Goal: Task Accomplishment & Management: Manage account settings

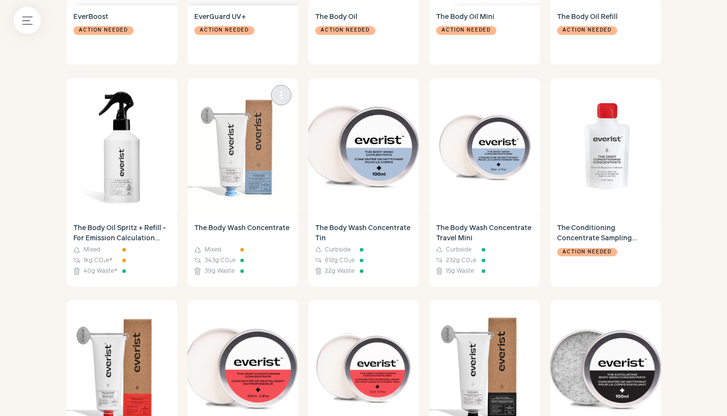
scroll to position [500, 0]
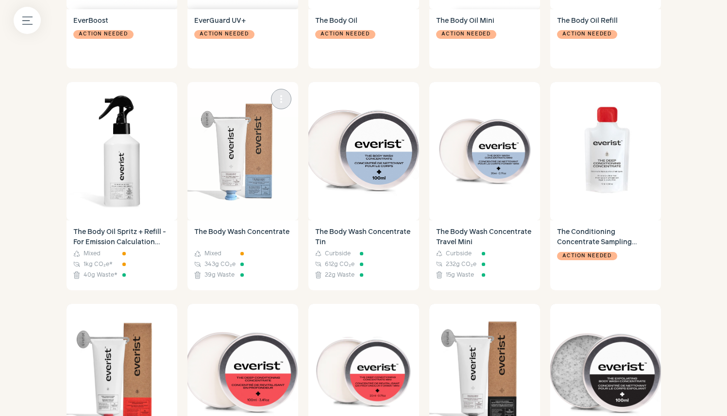
click at [243, 172] on img at bounding box center [242, 151] width 111 height 138
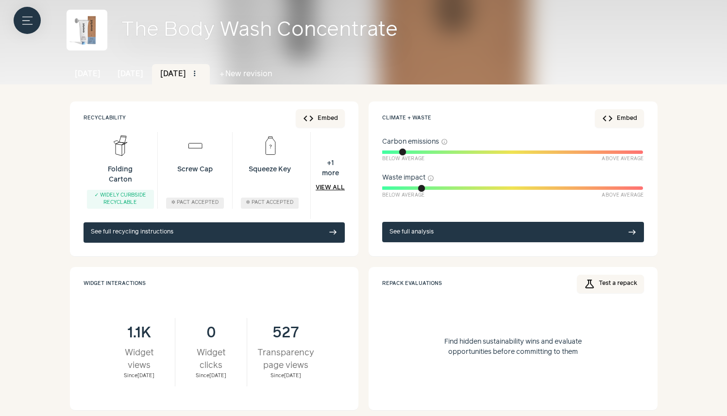
scroll to position [100, 0]
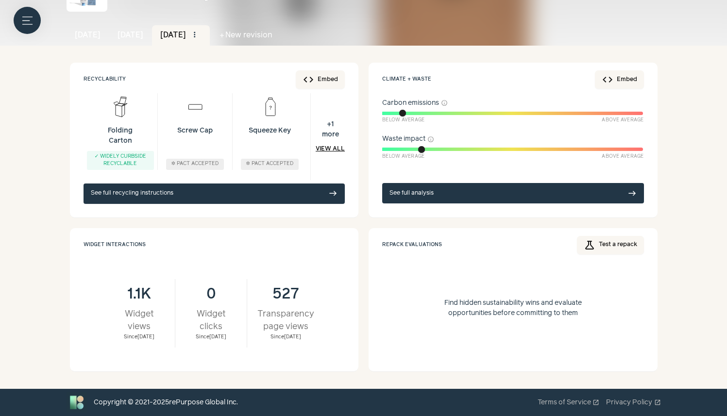
click at [213, 288] on div "0" at bounding box center [210, 294] width 51 height 17
click at [142, 36] on link "[DATE]" at bounding box center [130, 35] width 43 height 20
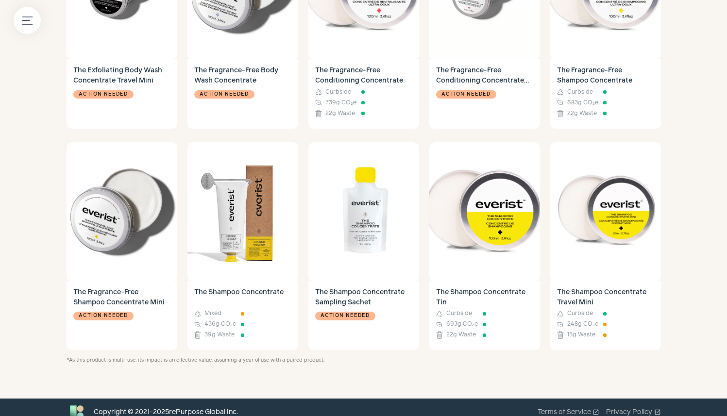
scroll to position [1105, 0]
click at [226, 216] on img at bounding box center [242, 211] width 111 height 138
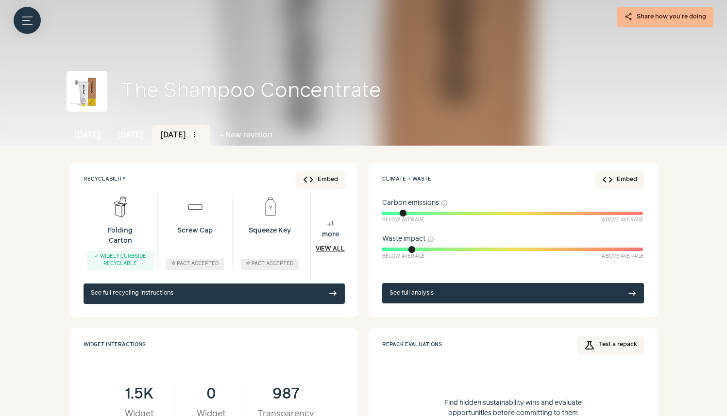
click at [271, 139] on button "add New revision" at bounding box center [245, 135] width 71 height 20
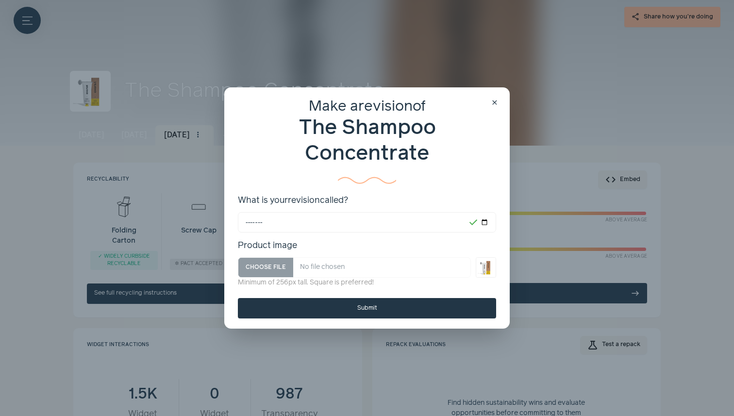
click at [495, 104] on span "close" at bounding box center [495, 103] width 8 height 8
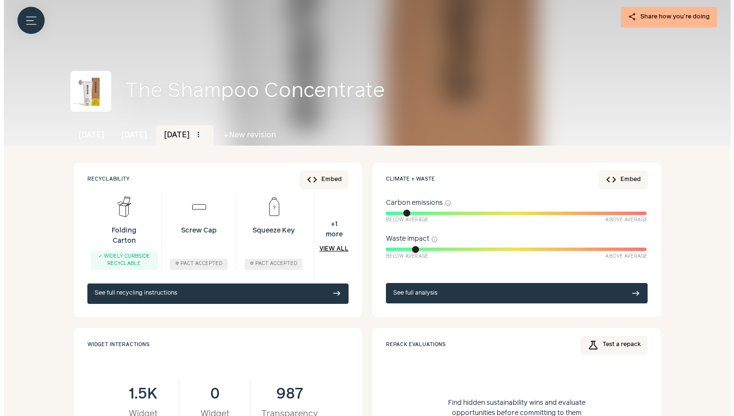
scroll to position [100, 0]
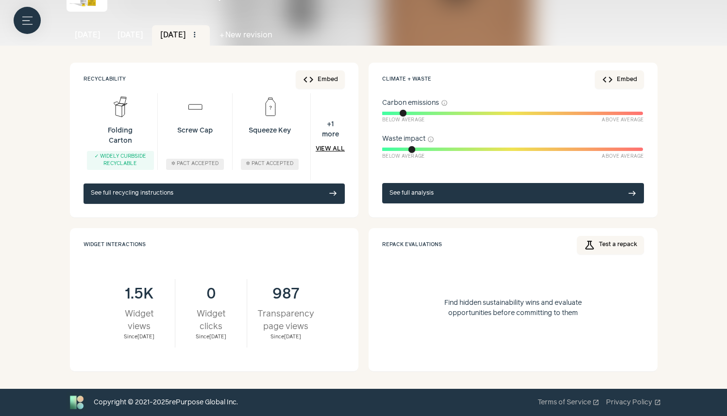
click at [257, 31] on button "add New revision" at bounding box center [245, 35] width 71 height 20
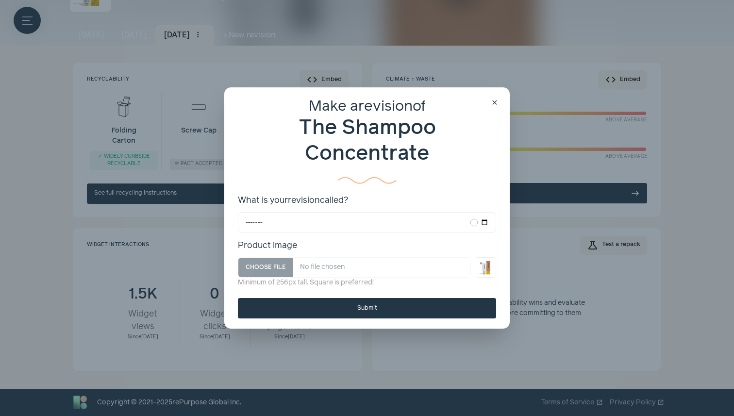
click at [309, 307] on button "Submit" at bounding box center [367, 308] width 258 height 20
click at [307, 308] on button "Submit" at bounding box center [367, 308] width 258 height 20
click at [314, 309] on button "Submit" at bounding box center [367, 308] width 258 height 20
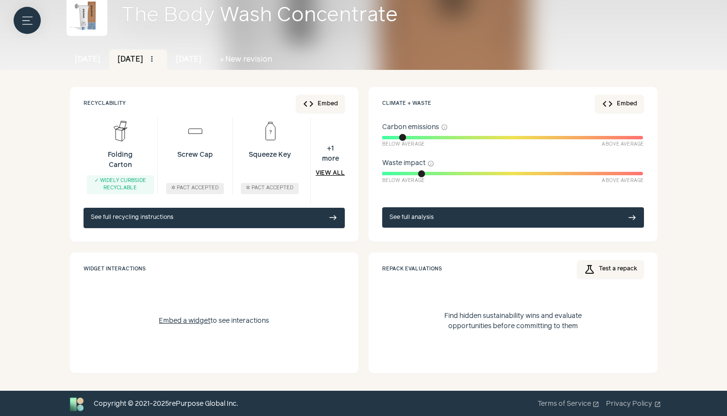
scroll to position [77, 0]
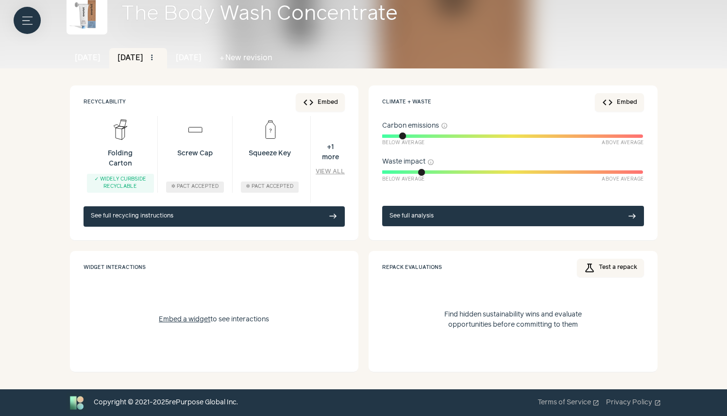
click at [333, 174] on link "View all" at bounding box center [330, 172] width 29 height 9
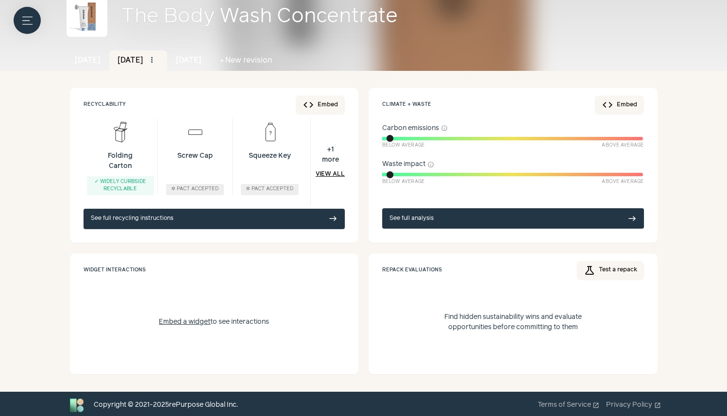
scroll to position [77, 0]
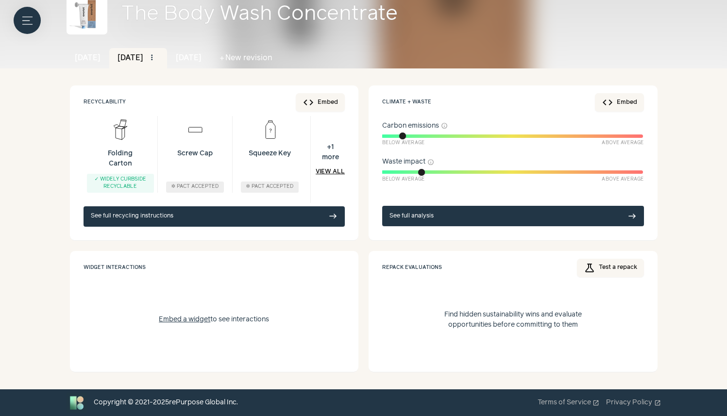
click at [88, 51] on link "[DATE]" at bounding box center [88, 58] width 43 height 20
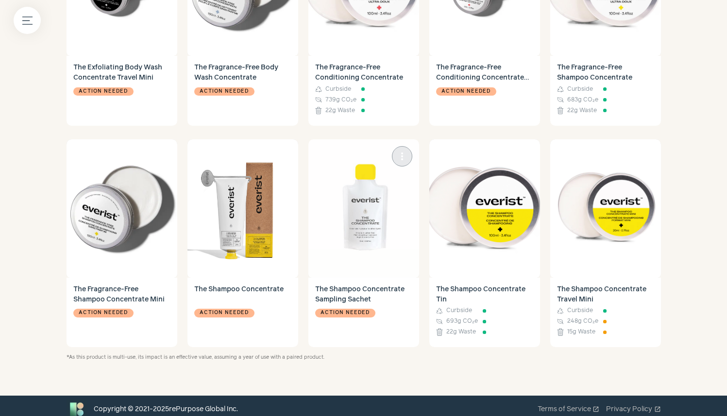
scroll to position [1115, 0]
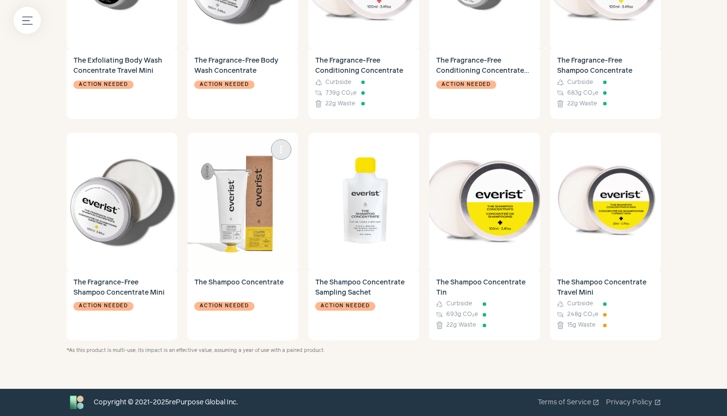
click at [240, 242] on img at bounding box center [242, 202] width 111 height 138
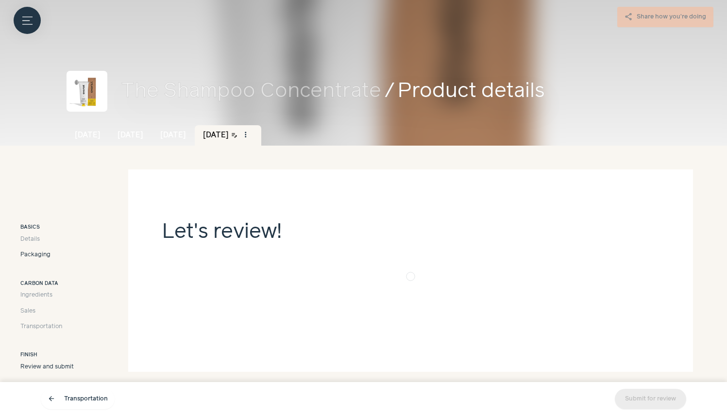
click at [32, 254] on span "Packaging" at bounding box center [35, 255] width 30 height 9
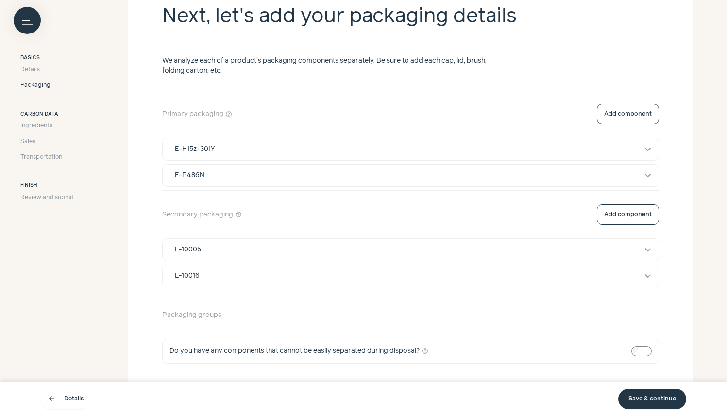
scroll to position [221, 0]
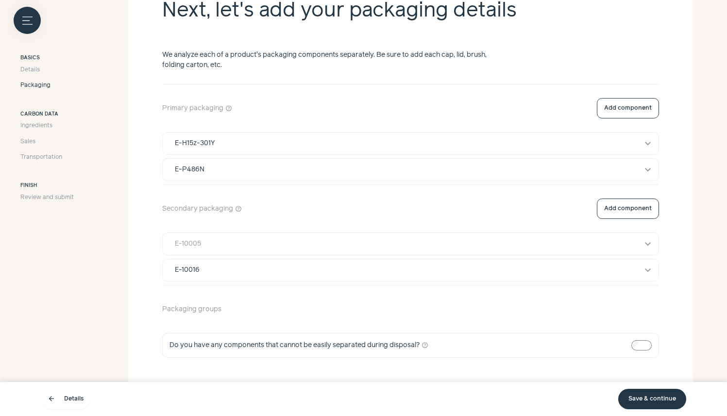
click at [219, 242] on div "E-10005" at bounding box center [401, 244] width 467 height 10
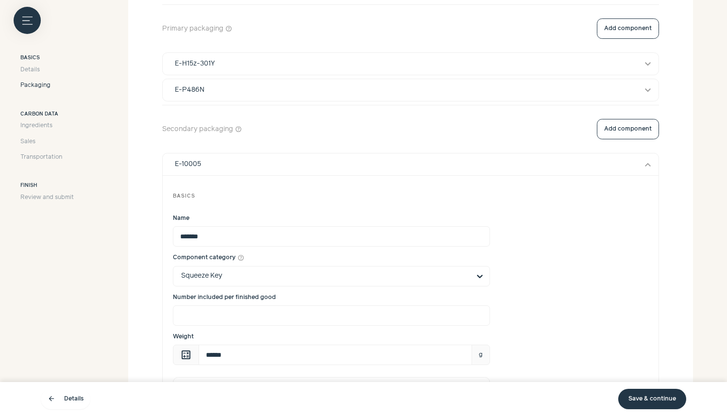
scroll to position [312, 0]
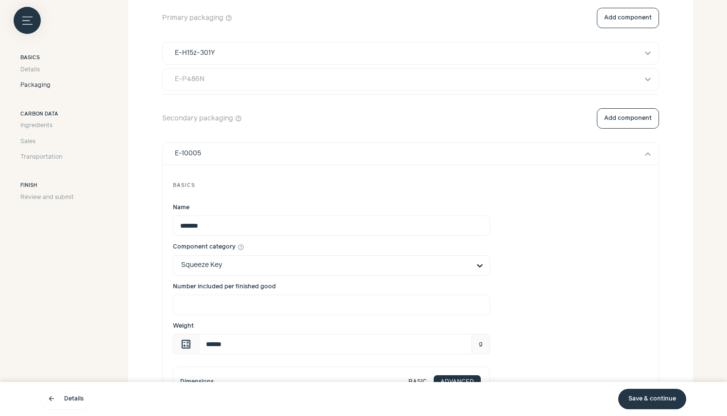
click at [236, 79] on div "E-P486N" at bounding box center [401, 79] width 467 height 10
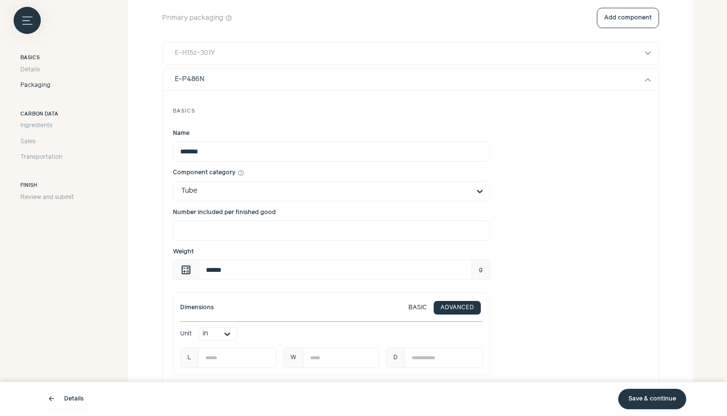
click at [238, 59] on button "E-H15z-301Y expand_more" at bounding box center [411, 53] width 496 height 22
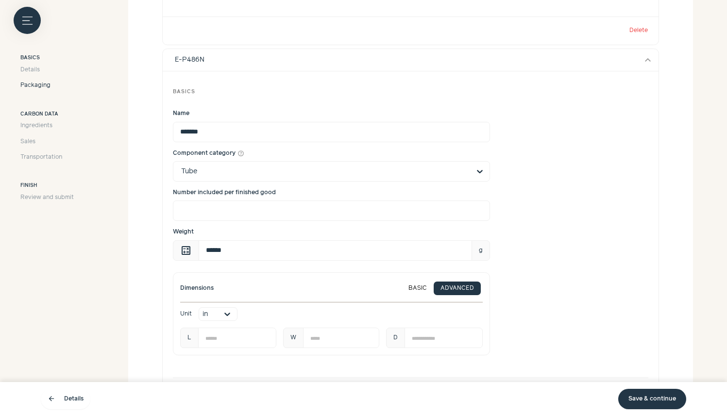
scroll to position [1012, 0]
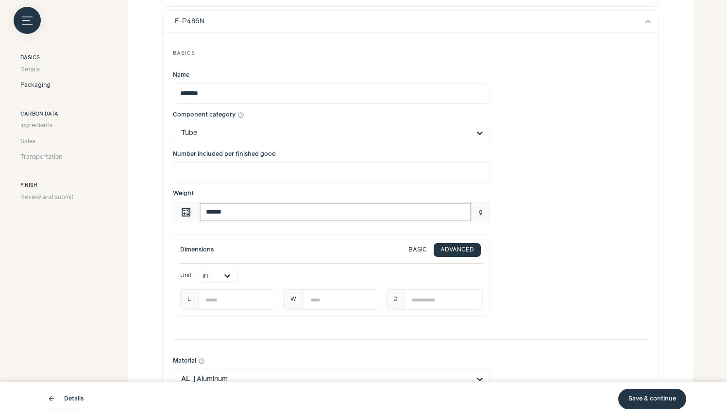
click at [230, 213] on input "******" at bounding box center [335, 212] width 273 height 20
